Goal: Find contact information: Find contact information

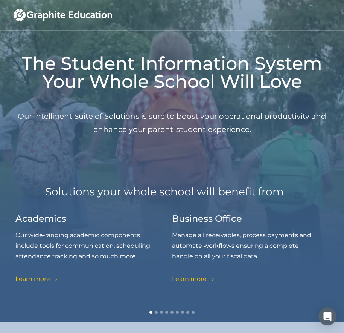
click at [322, 14] on div "menu" at bounding box center [325, 15] width 12 height 30
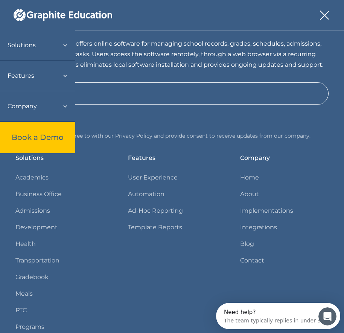
scroll to position [1269, 0]
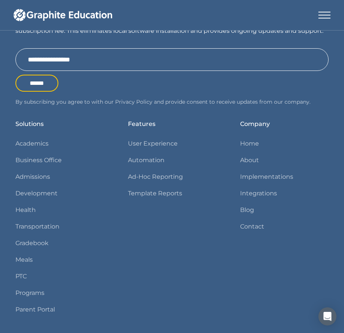
scroll to position [1262, 0]
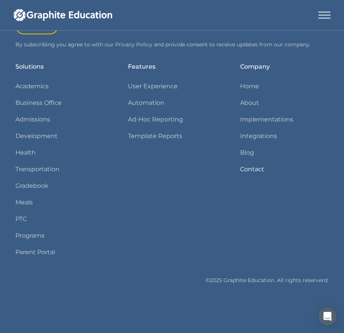
click at [253, 164] on link "Contact" at bounding box center [252, 169] width 24 height 11
